Goal: Task Accomplishment & Management: Manage account settings

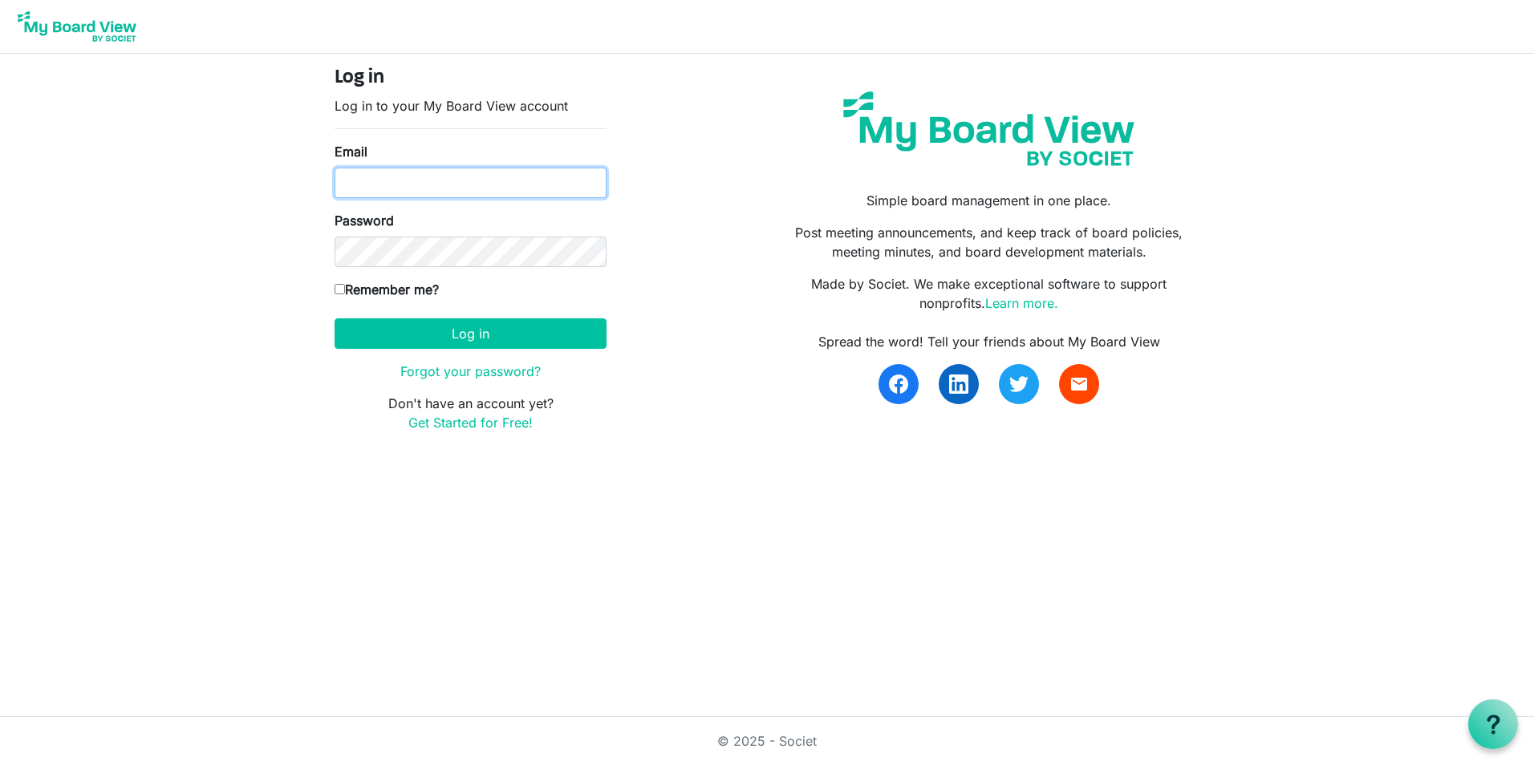
type input "mgregoire@namisela.org"
click at [404, 289] on label "Remember me?" at bounding box center [387, 289] width 104 height 19
click at [345, 289] on input "Remember me?" at bounding box center [340, 289] width 10 height 10
checkbox input "true"
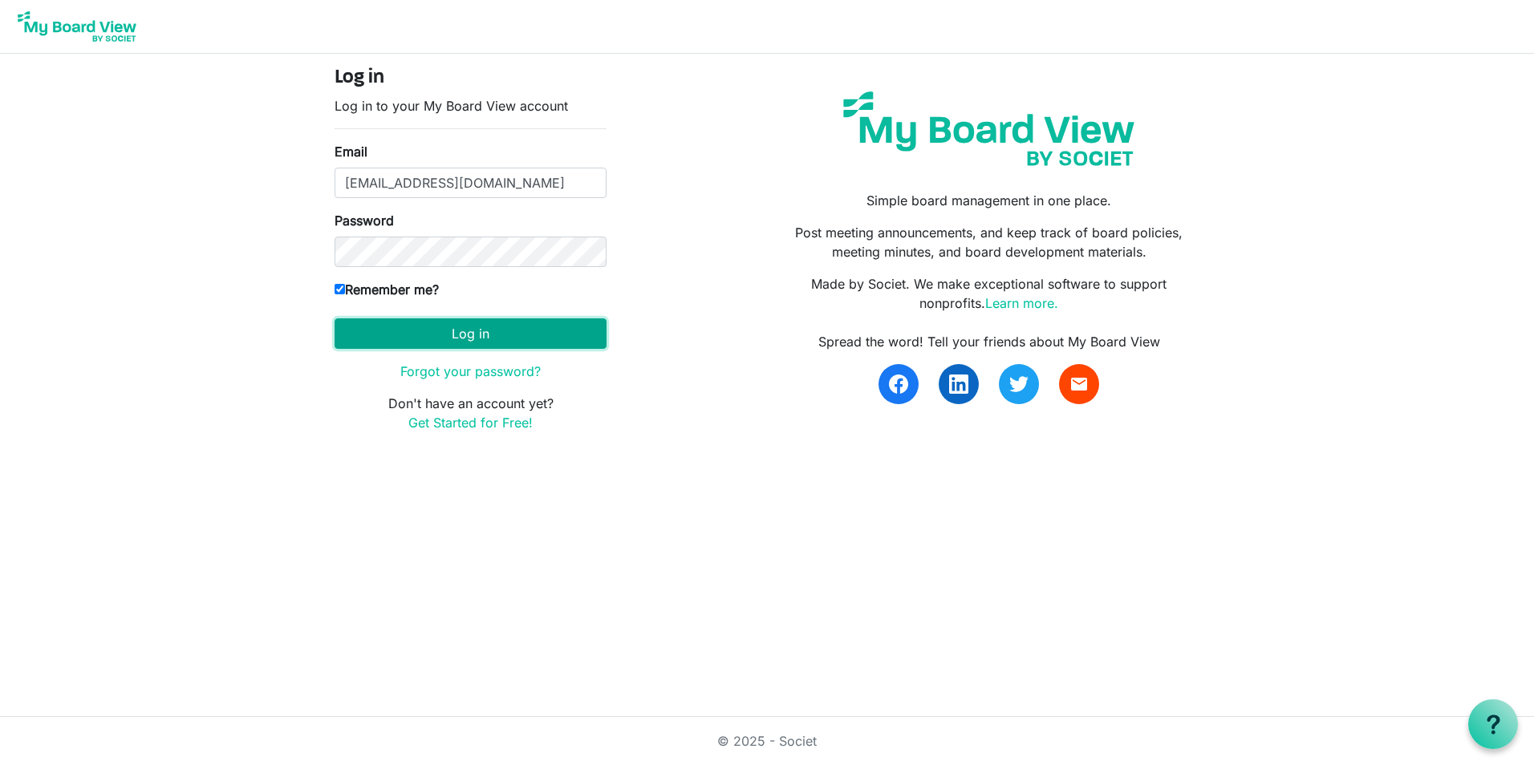
click at [416, 331] on button "Log in" at bounding box center [471, 334] width 272 height 30
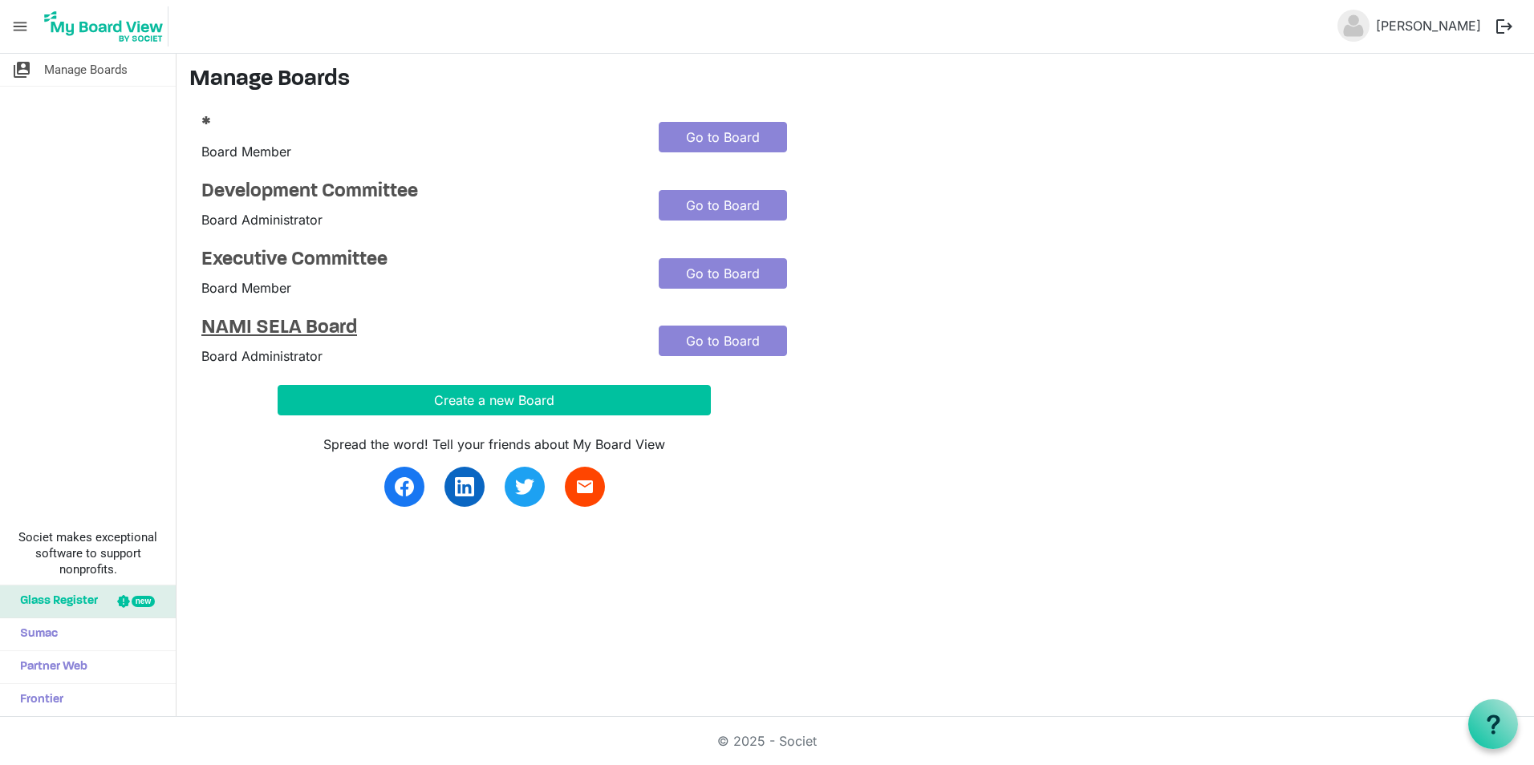
click at [266, 319] on h4 "NAMI SELA Board" at bounding box center [417, 328] width 433 height 23
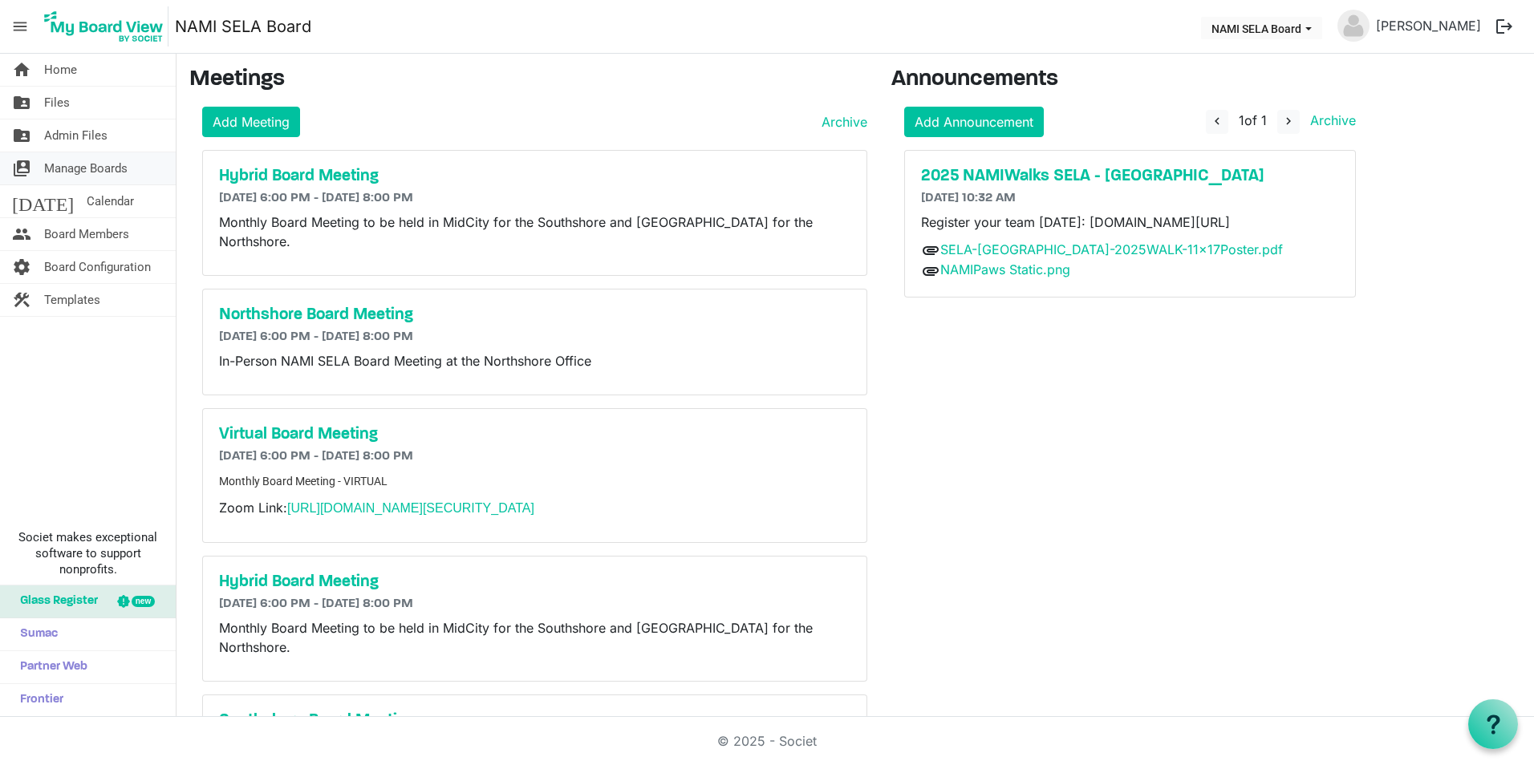
click at [73, 169] on span "Manage Boards" at bounding box center [85, 168] width 83 height 32
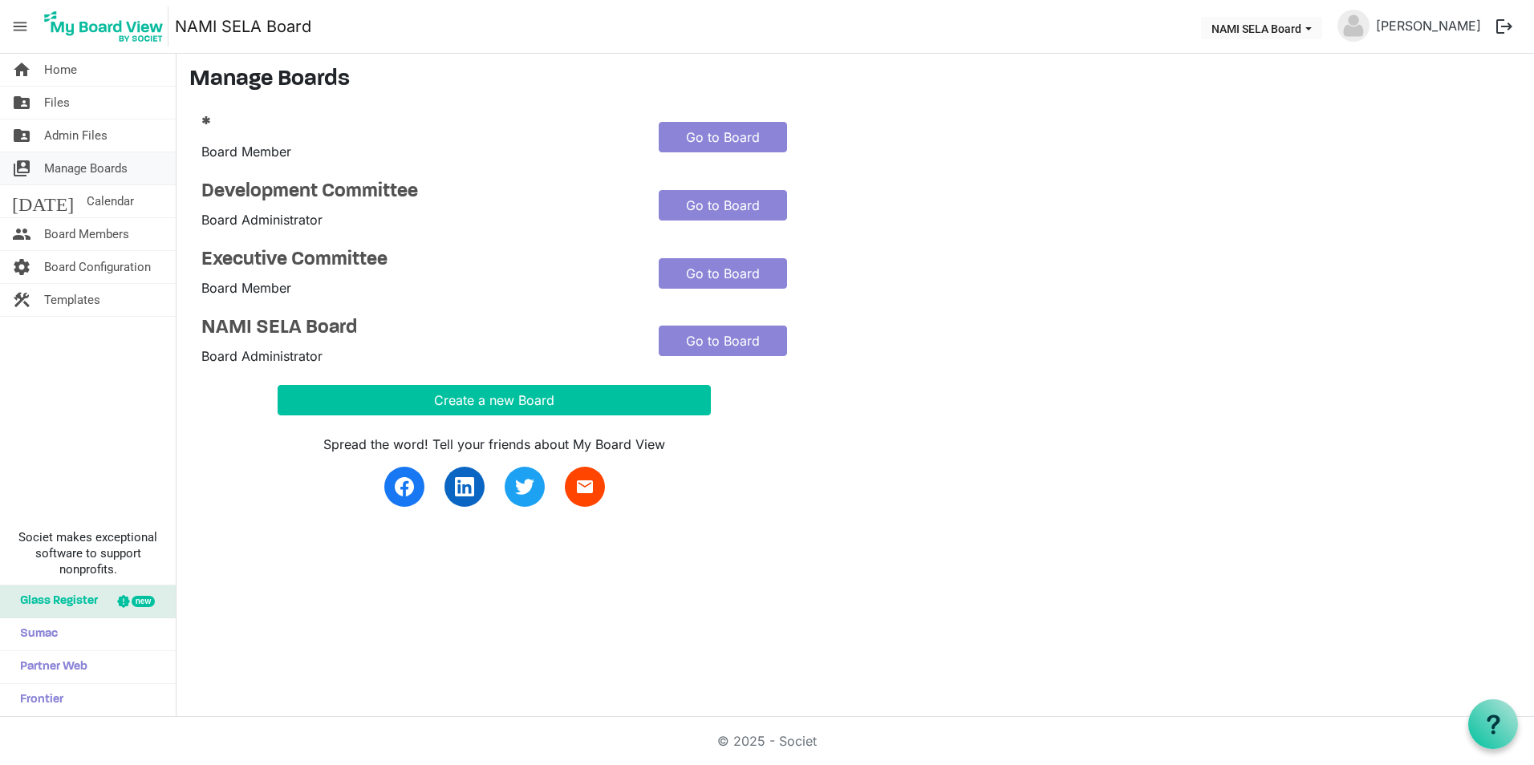
click at [97, 163] on span "Manage Boards" at bounding box center [85, 168] width 83 height 32
click at [267, 325] on h4 "NAMI SELA Board" at bounding box center [417, 328] width 433 height 23
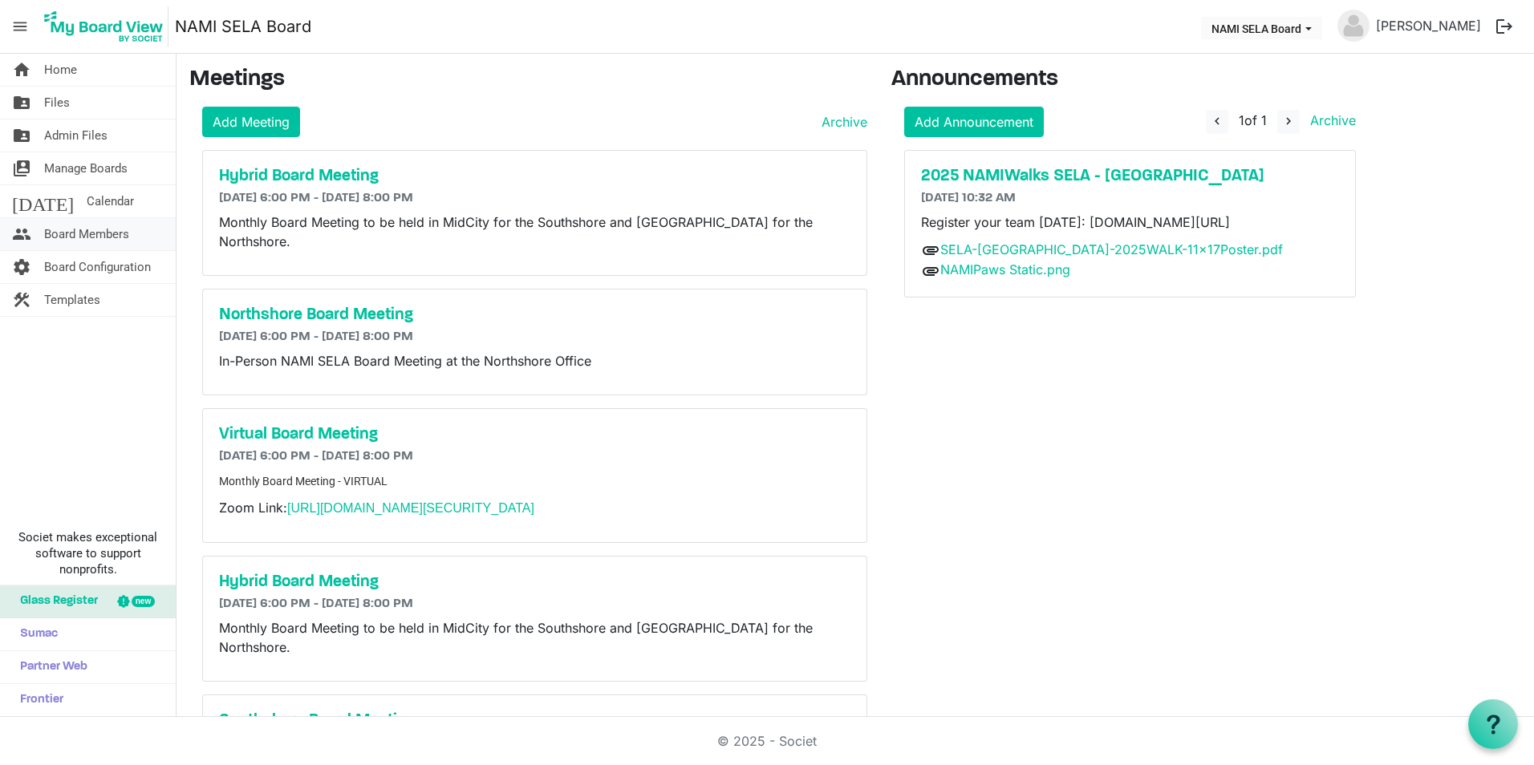
click at [95, 225] on span "Board Members" at bounding box center [86, 234] width 85 height 32
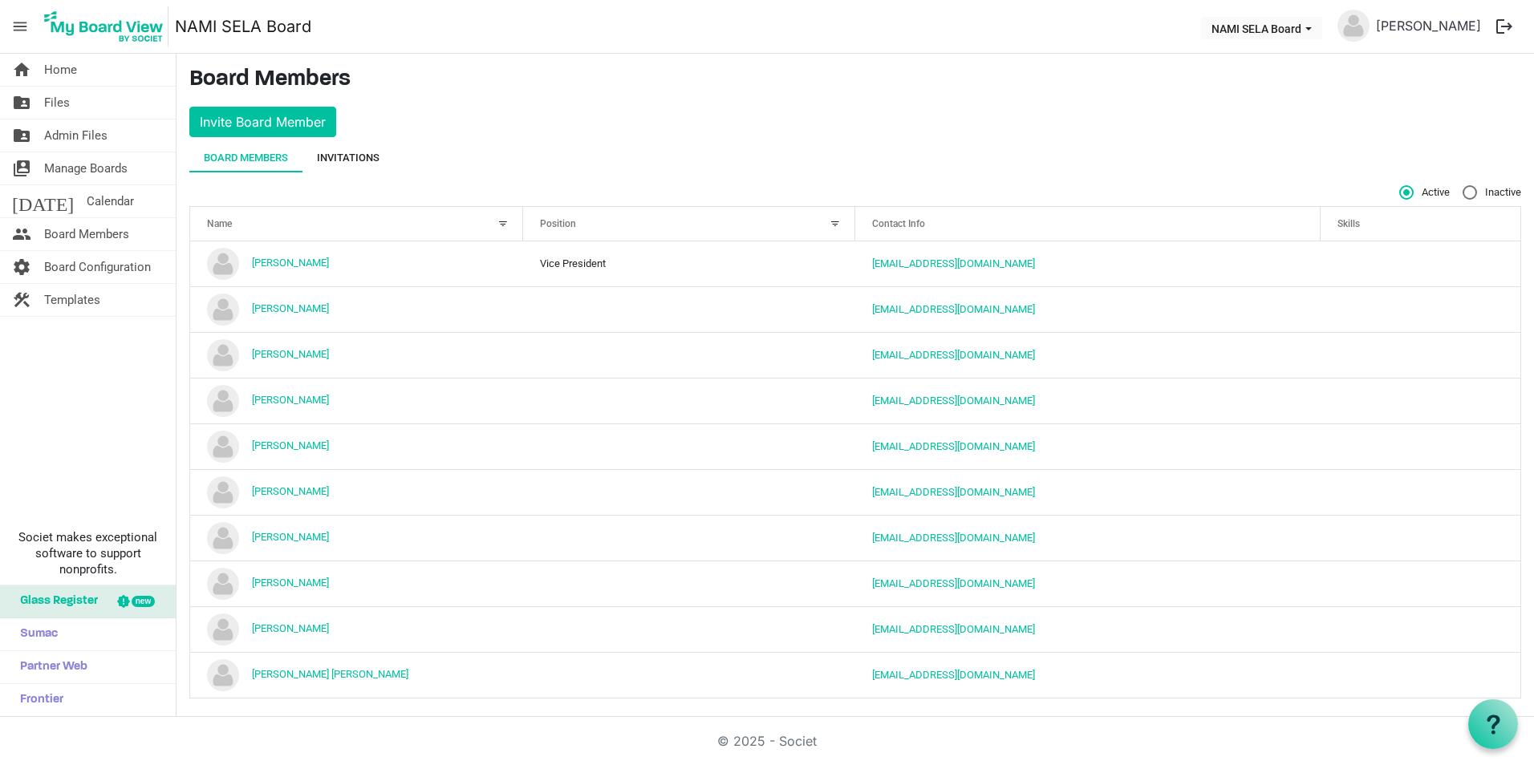
click at [367, 154] on div "Invitations" at bounding box center [348, 158] width 63 height 16
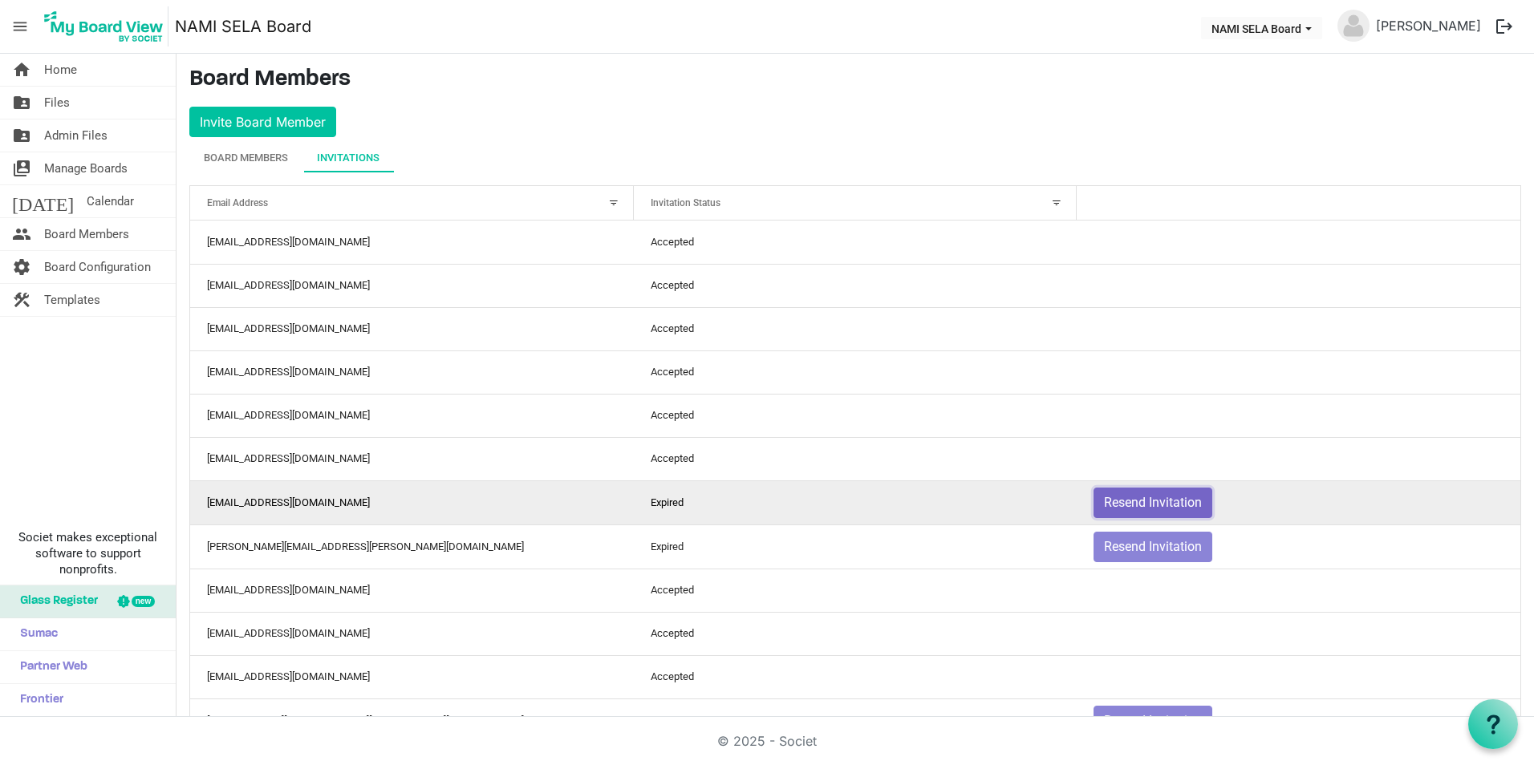
click at [1150, 498] on button "Resend Invitation" at bounding box center [1153, 503] width 119 height 30
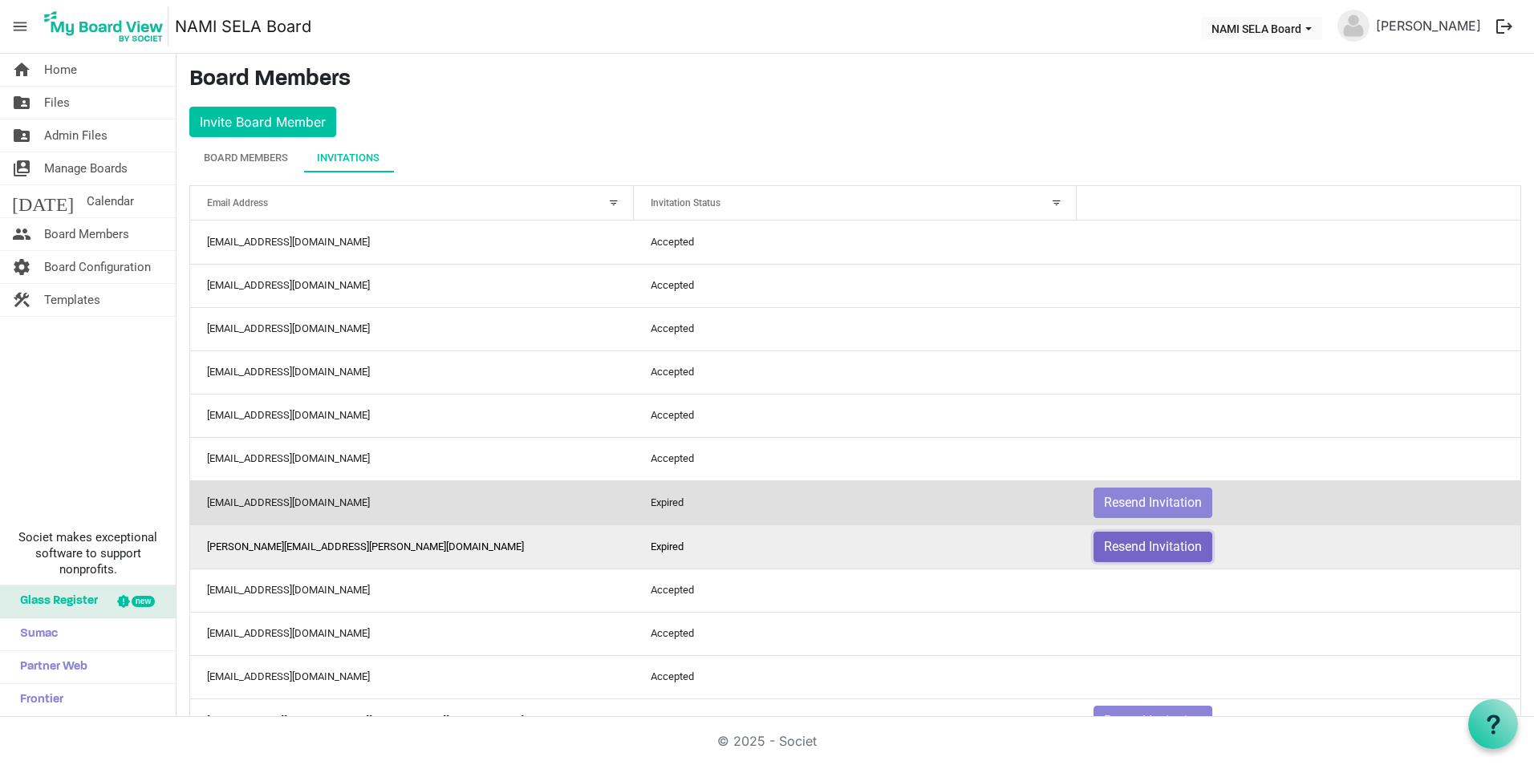
click at [1147, 544] on button "Resend Invitation" at bounding box center [1153, 547] width 119 height 30
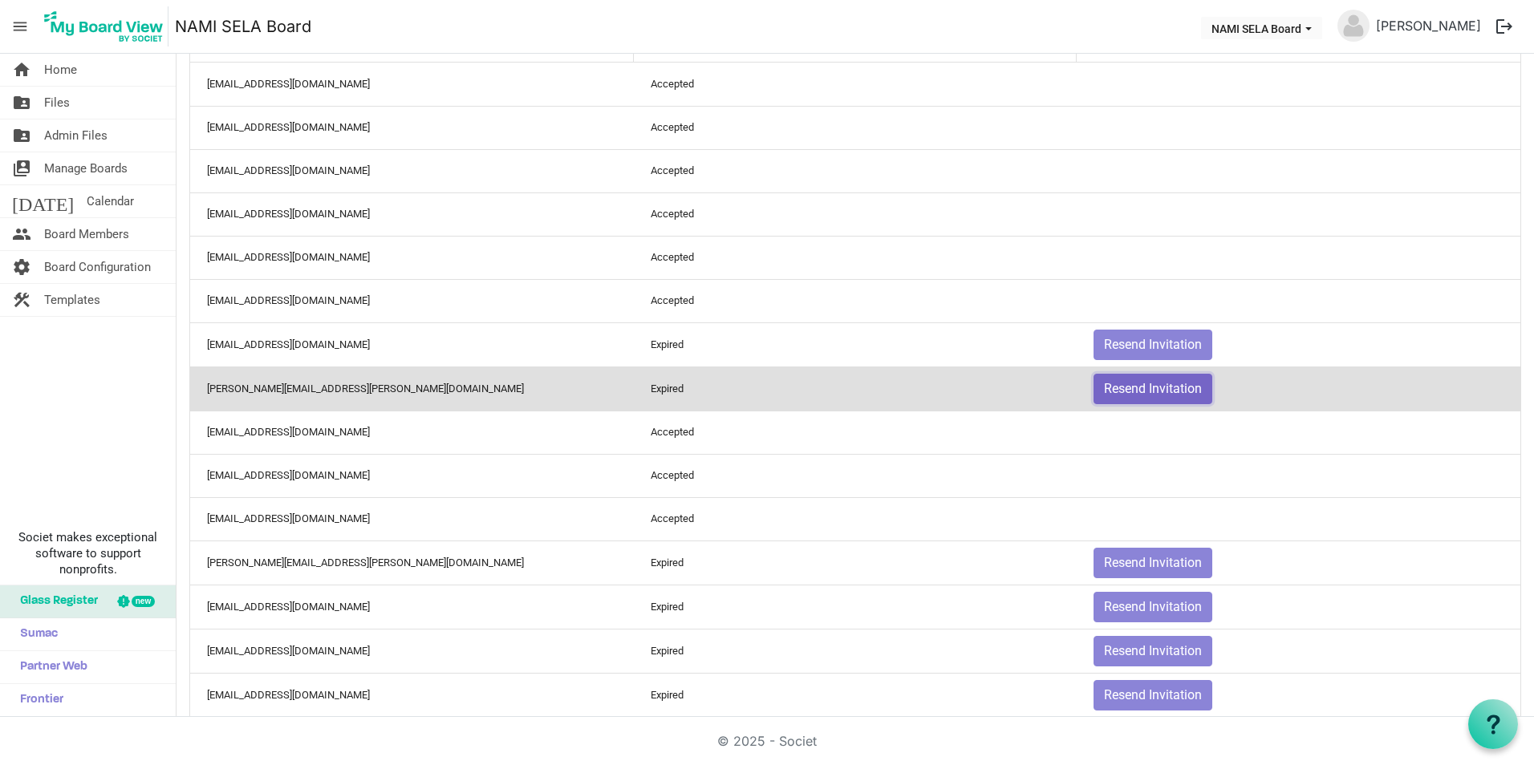
scroll to position [185, 0]
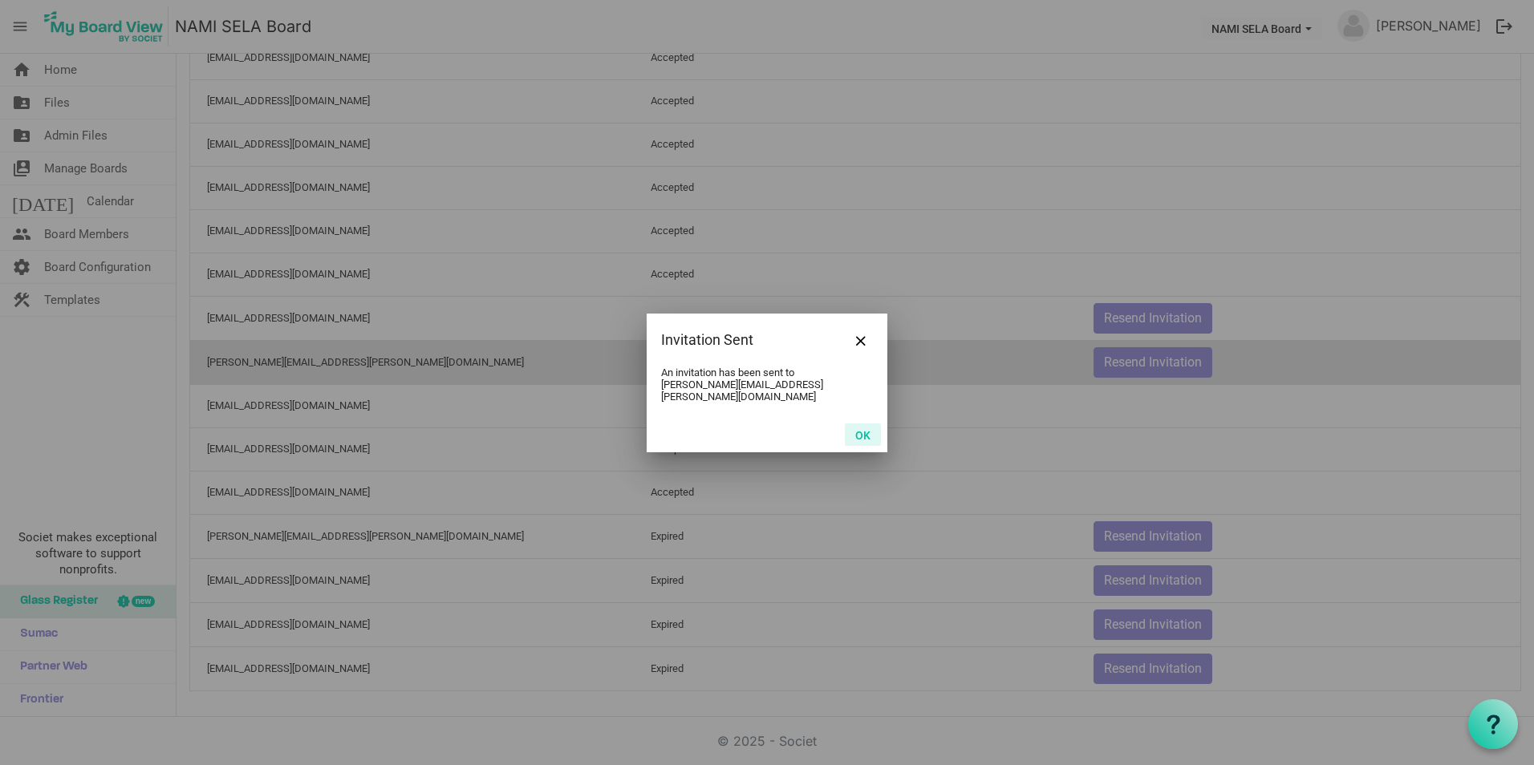
click at [864, 427] on button "OK" at bounding box center [863, 435] width 36 height 22
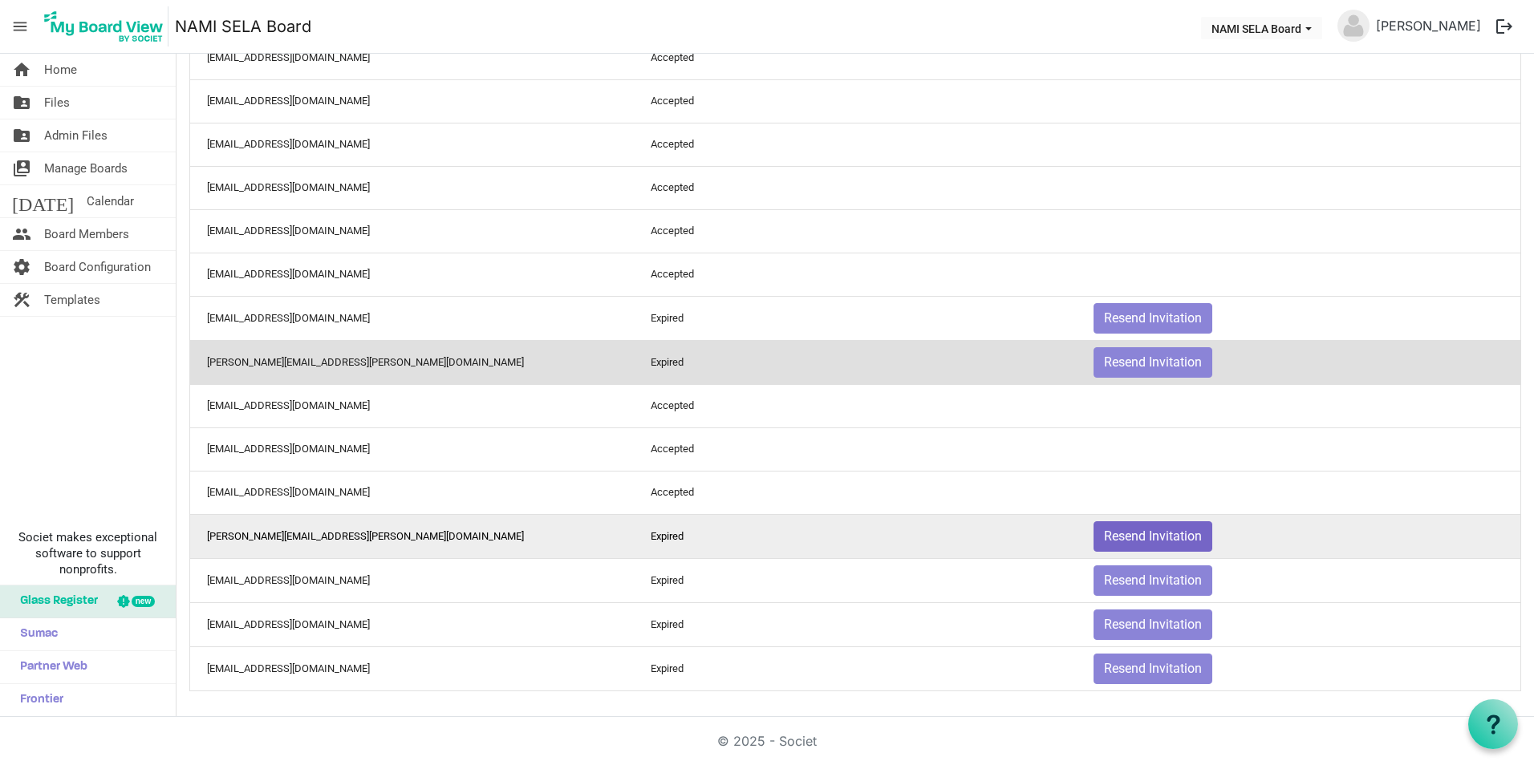
click at [0, 0] on div at bounding box center [0, 0] width 0 height 0
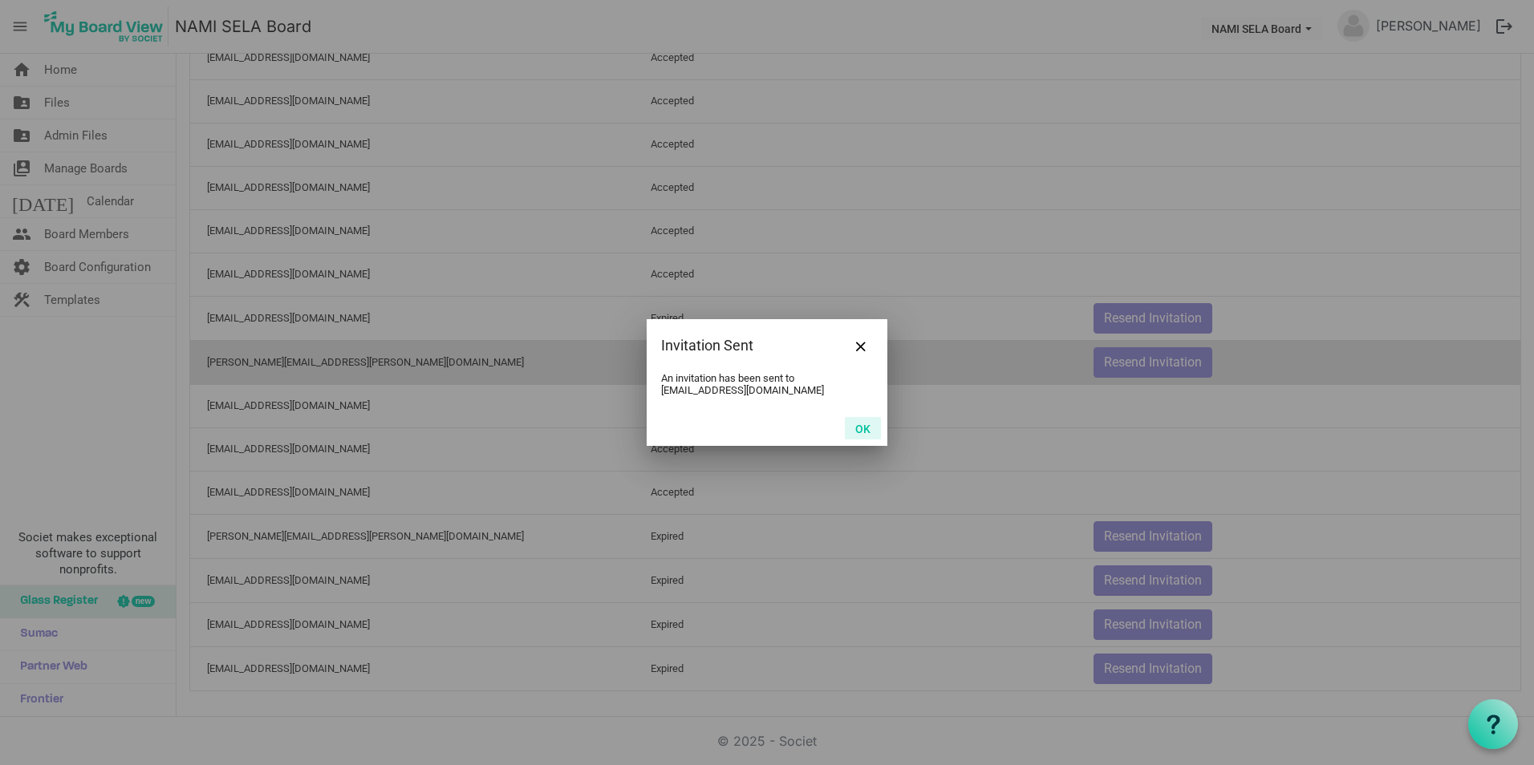
click at [858, 429] on button "OK" at bounding box center [863, 428] width 36 height 22
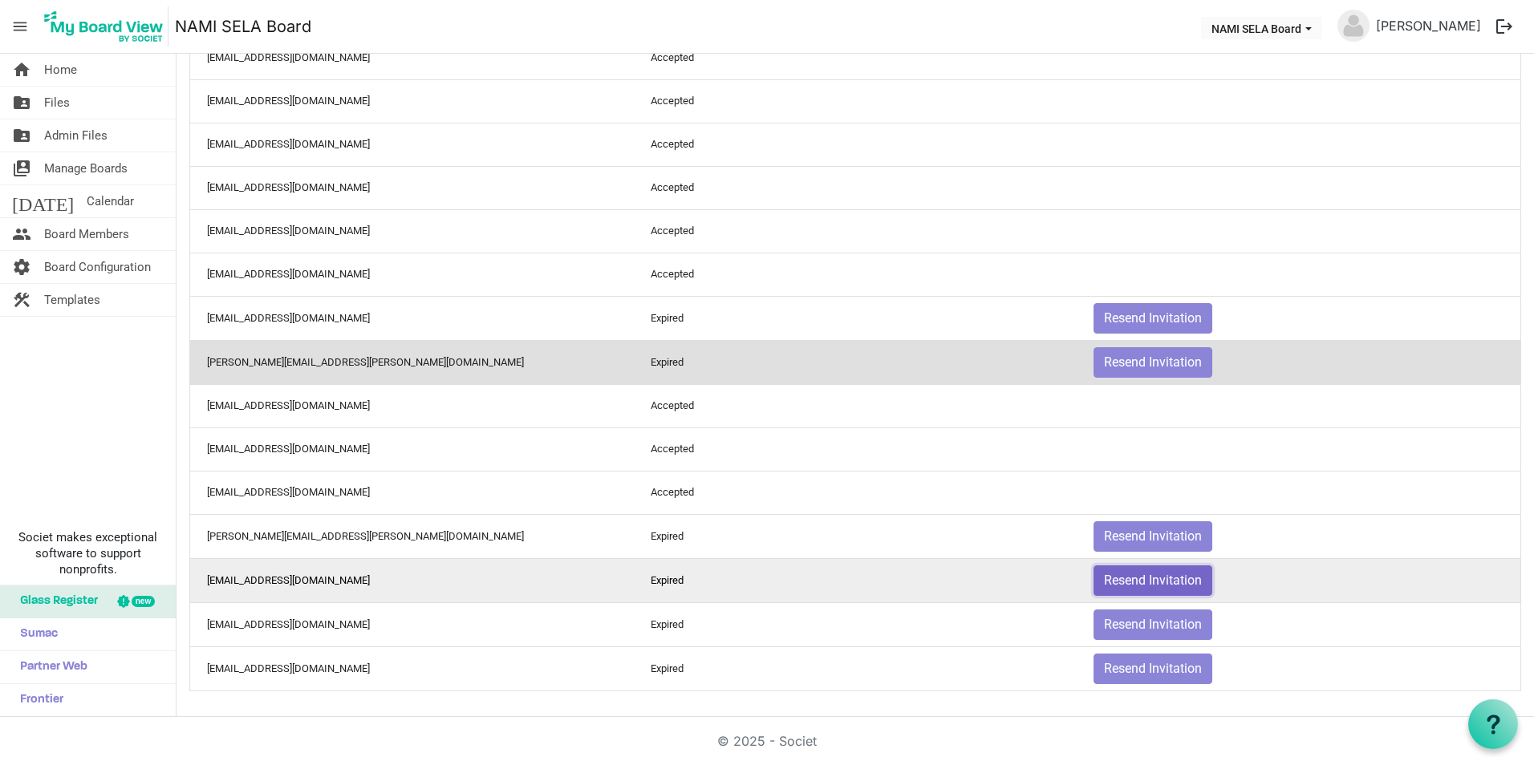
click at [1114, 574] on button "Resend Invitation" at bounding box center [1153, 581] width 119 height 30
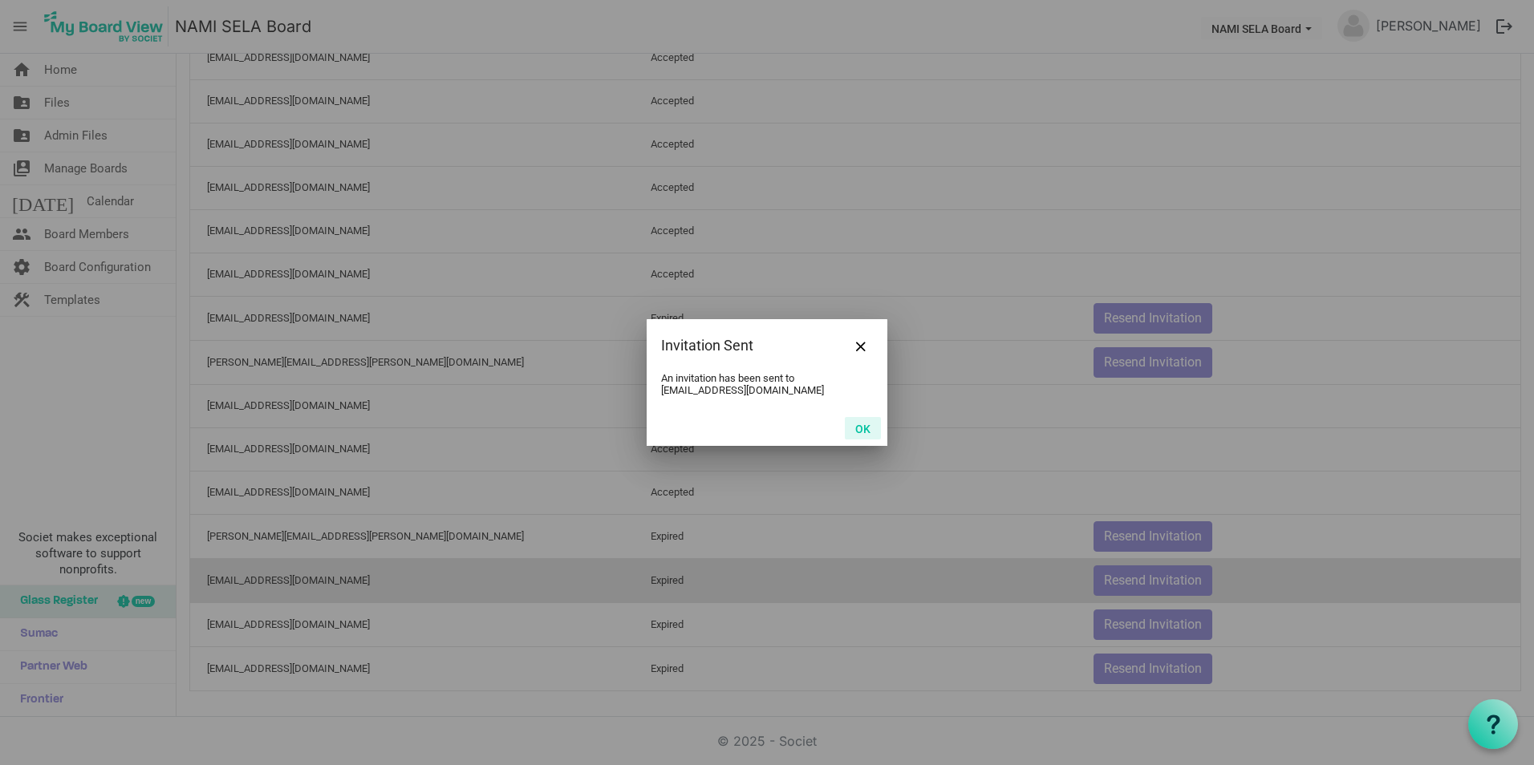
click at [858, 431] on button "OK" at bounding box center [863, 428] width 36 height 22
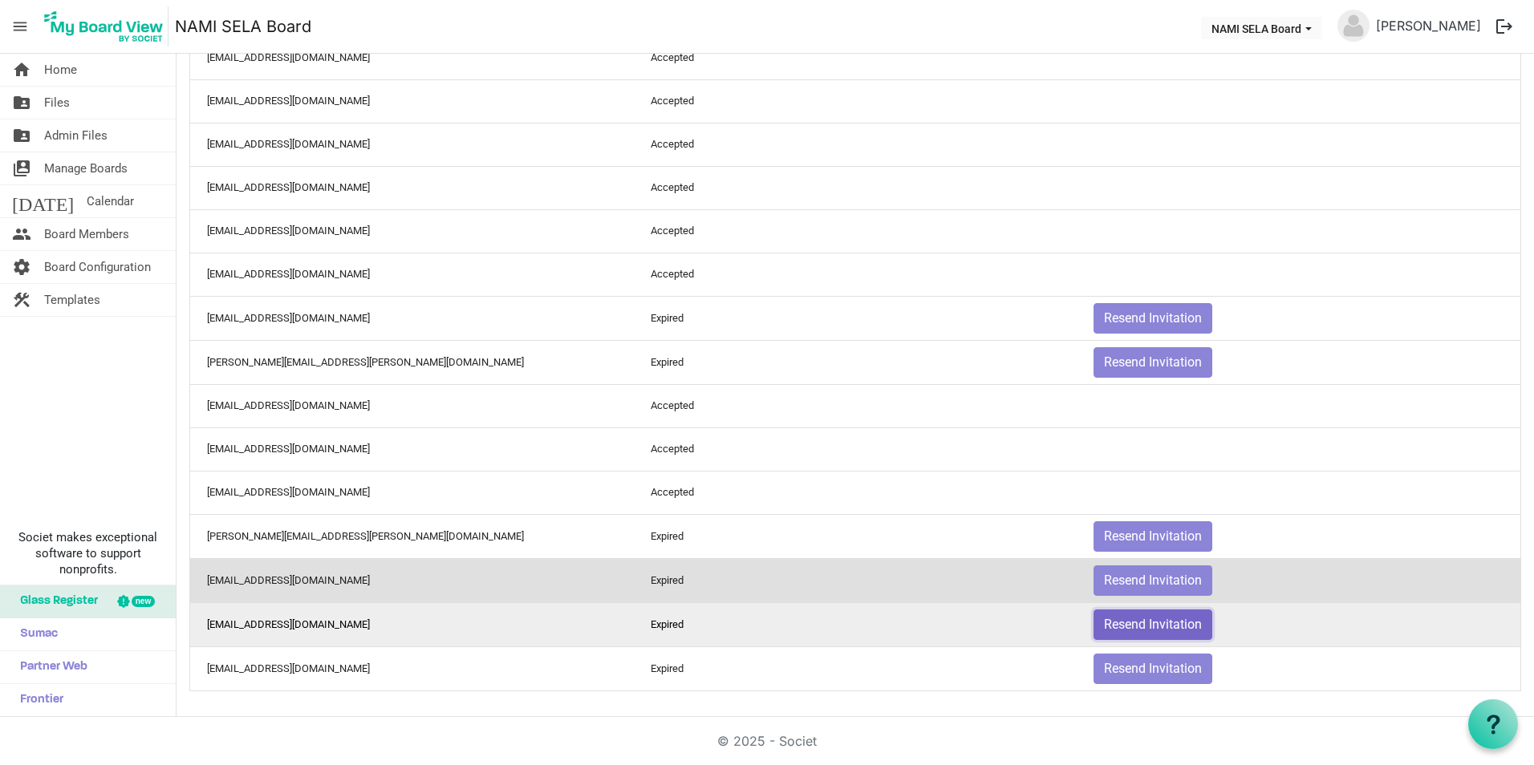
click at [1140, 618] on button "Resend Invitation" at bounding box center [1153, 625] width 119 height 30
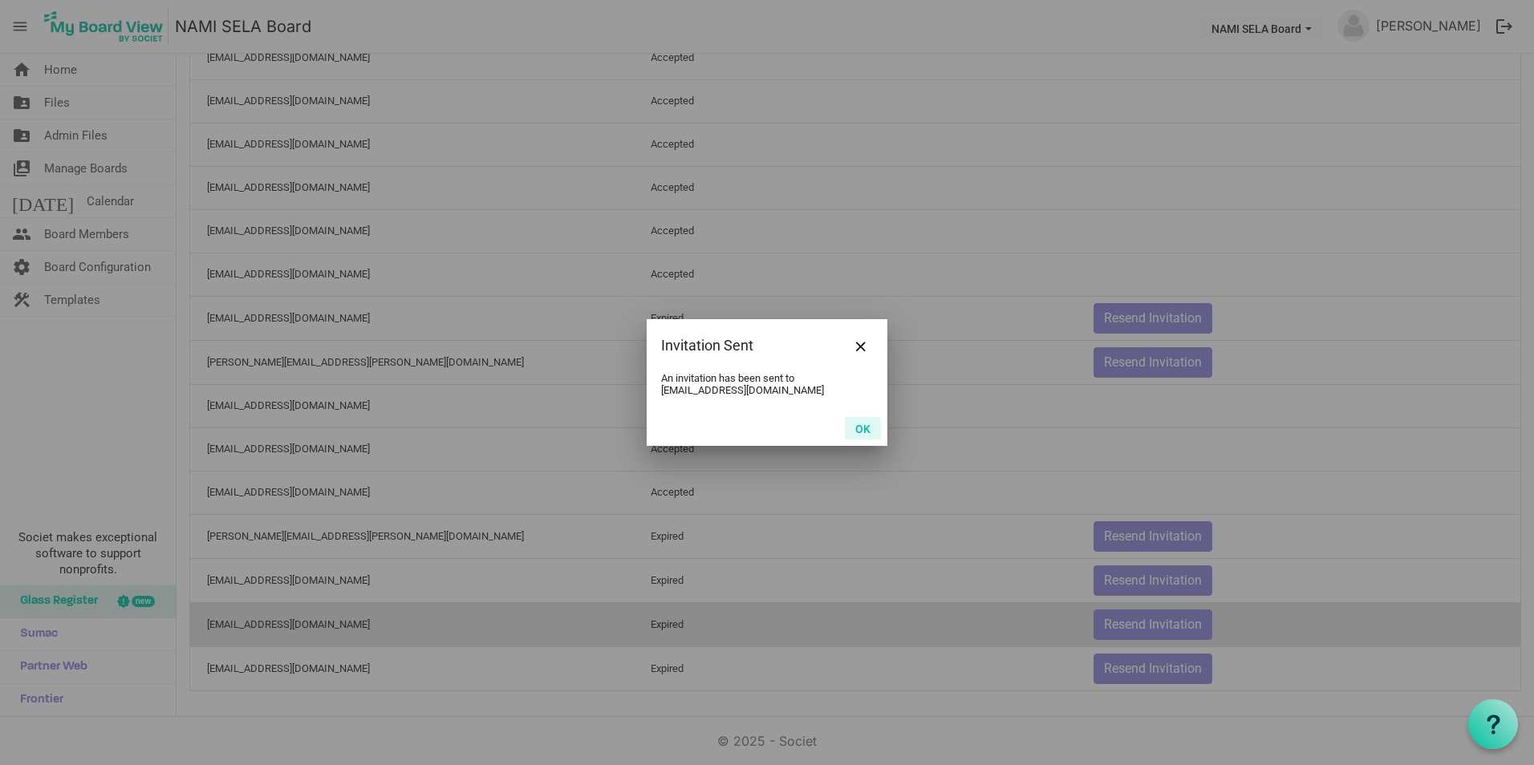
click at [851, 420] on button "OK" at bounding box center [863, 428] width 36 height 22
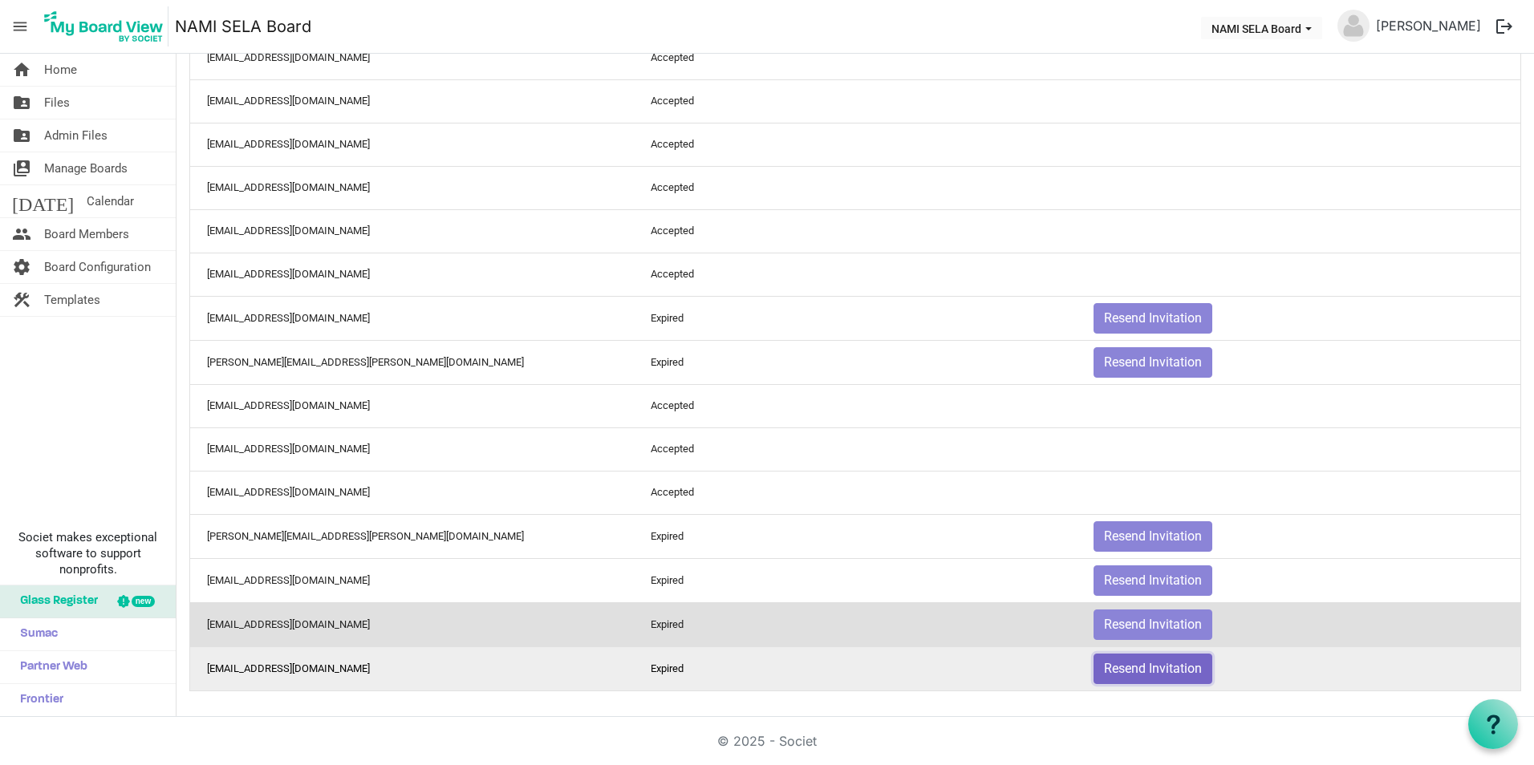
click at [1144, 668] on button "Resend Invitation" at bounding box center [1153, 669] width 119 height 30
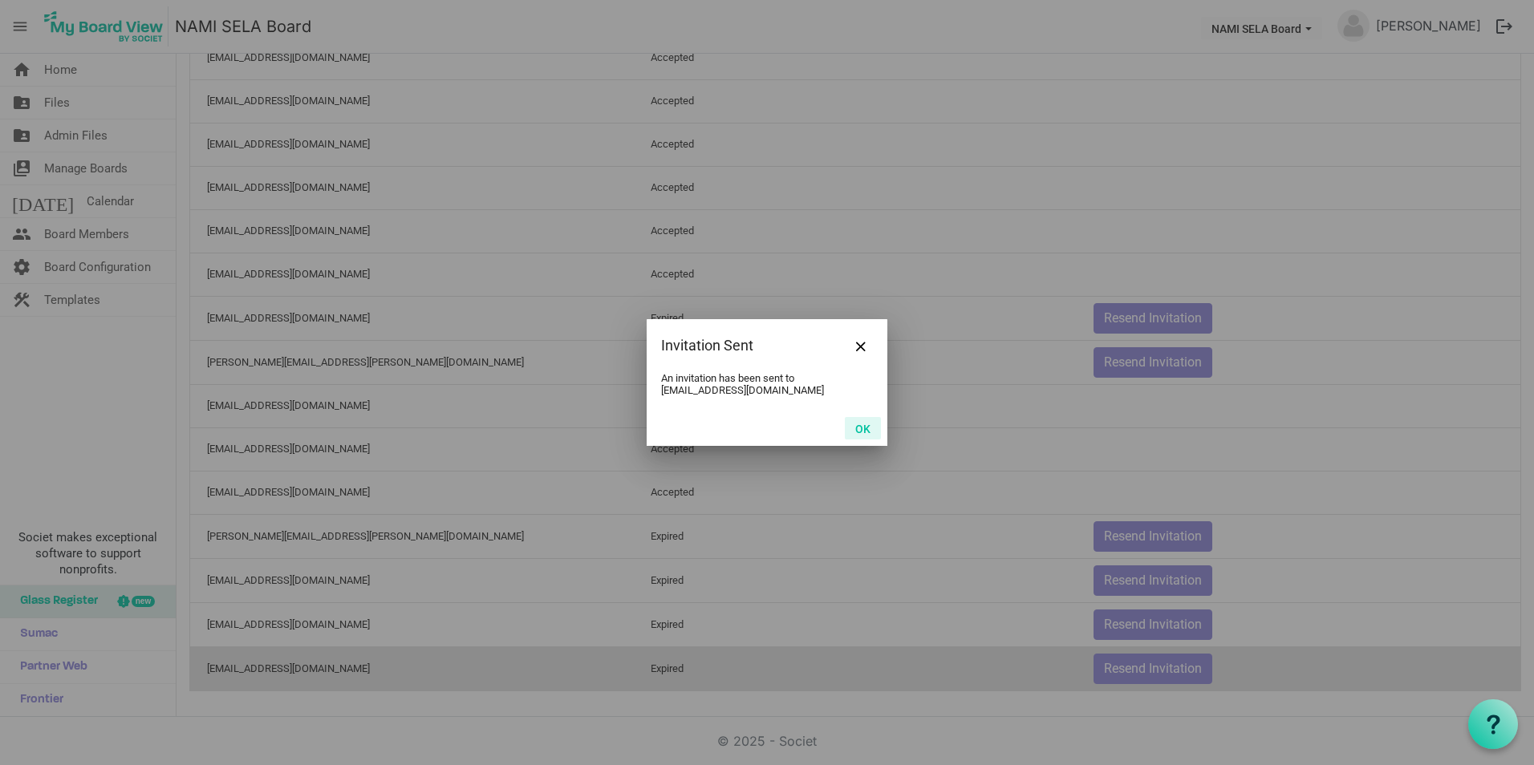
click at [863, 430] on button "OK" at bounding box center [863, 428] width 36 height 22
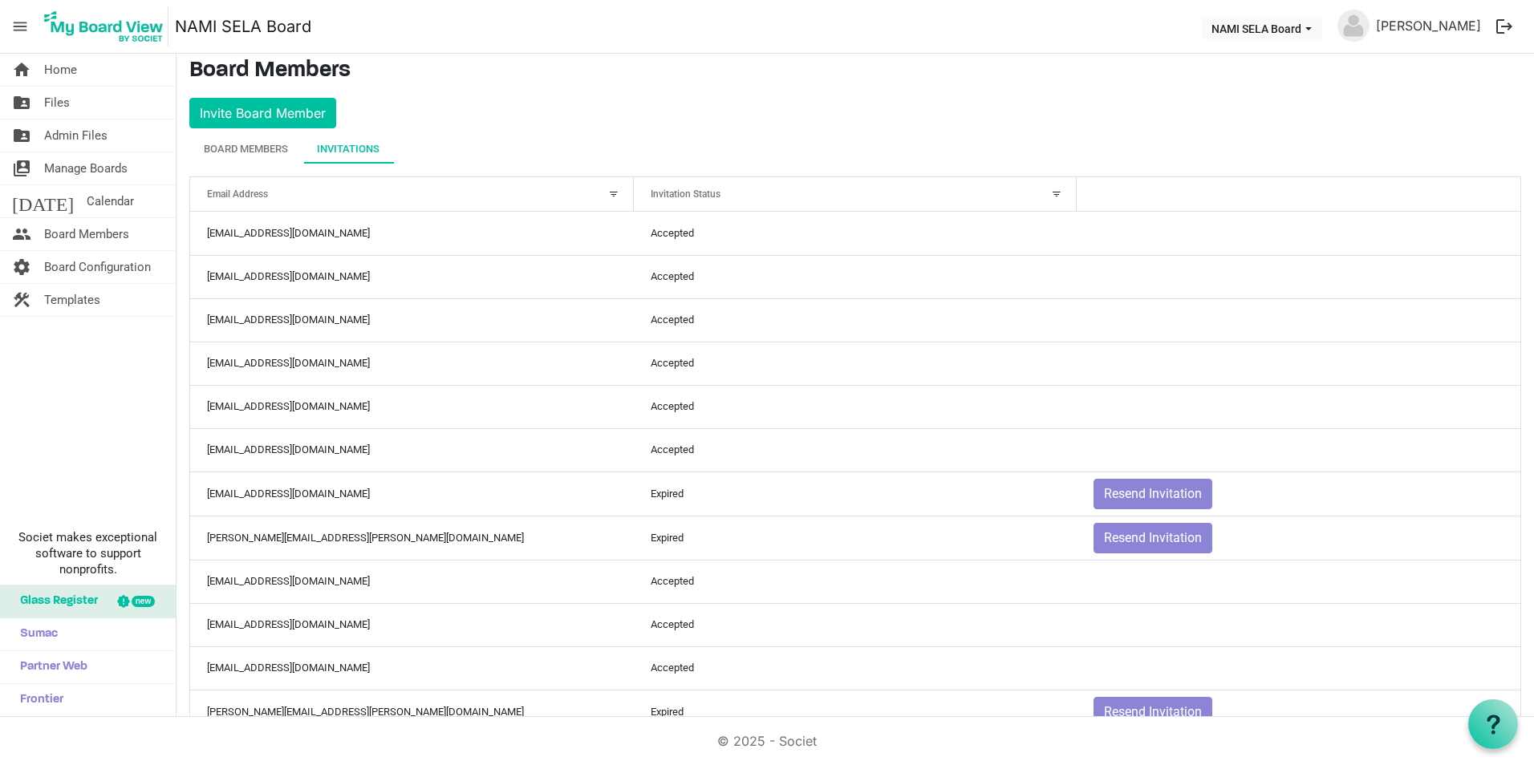
scroll to position [0, 0]
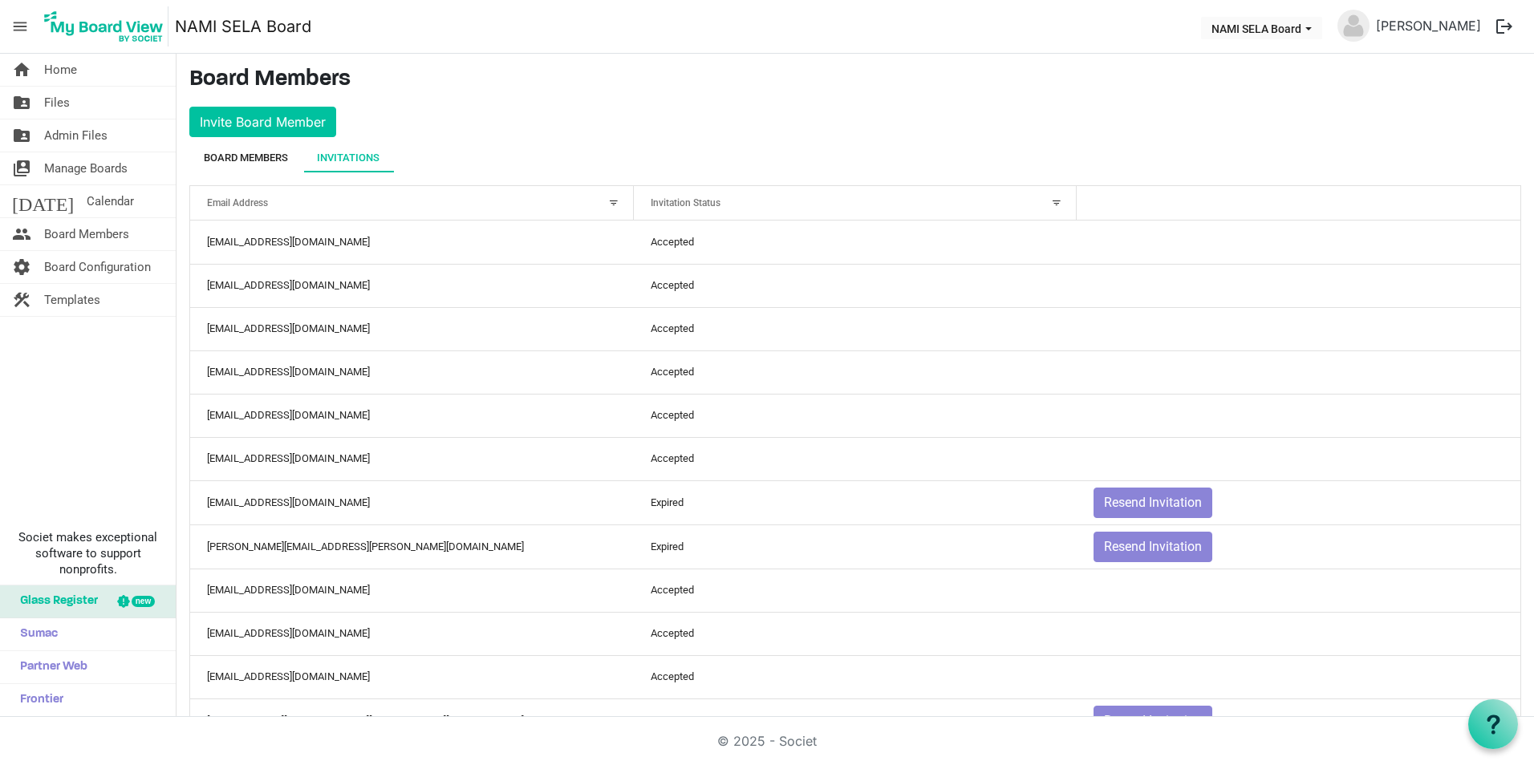
click at [252, 158] on div "Board Members" at bounding box center [246, 158] width 84 height 16
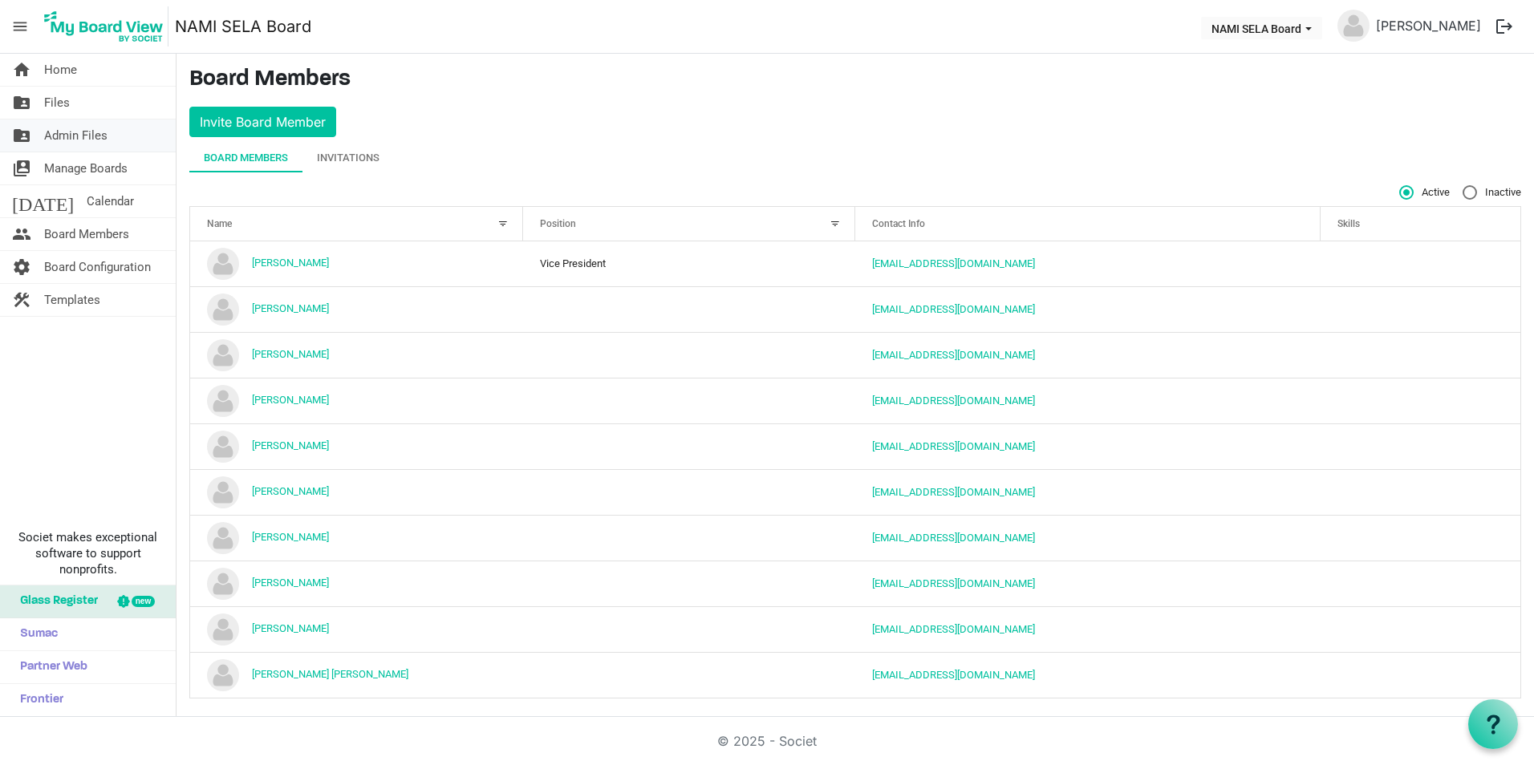
click at [79, 141] on span "Admin Files" at bounding box center [75, 136] width 63 height 32
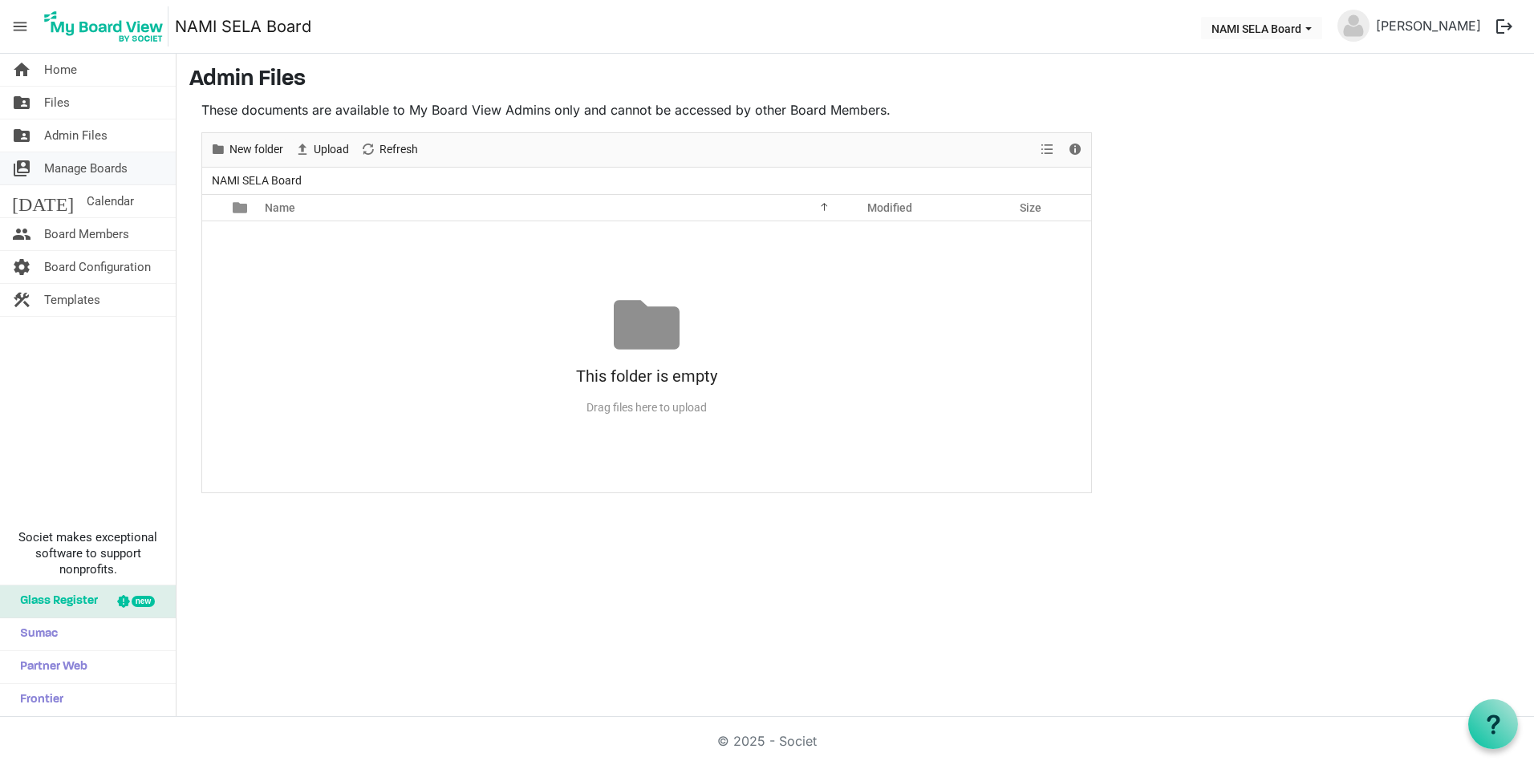
click at [67, 162] on span "Manage Boards" at bounding box center [85, 168] width 83 height 32
